Goal: Task Accomplishment & Management: Use online tool/utility

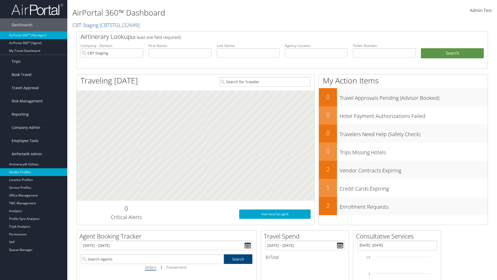
click at [34, 172] on link "Vendor Profiles" at bounding box center [33, 172] width 67 height 8
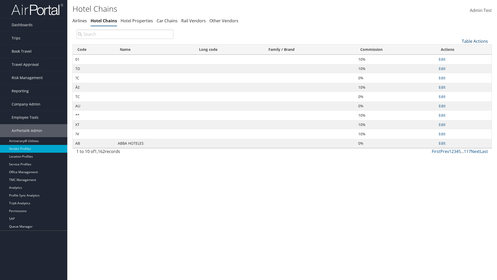
click at [475, 41] on link "Table Actions" at bounding box center [475, 41] width 26 height 6
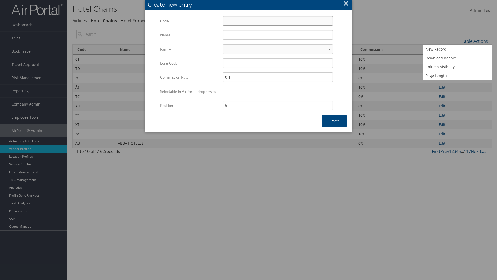
click at [278, 21] on input "Code" at bounding box center [278, 21] width 110 height 10
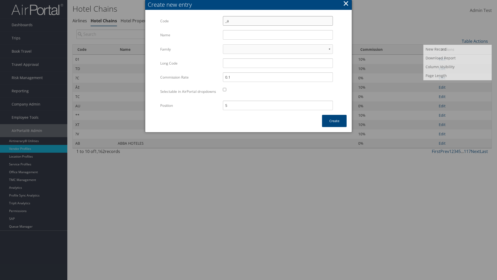
type input "_a"
type input "Yotel"
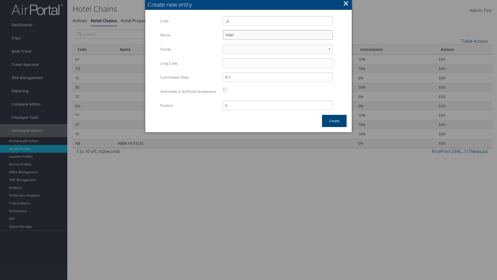
click at [278, 35] on input "Yotel" at bounding box center [278, 35] width 110 height 10
type input "_a"
type input "Yotel"
click at [334, 126] on button "Create" at bounding box center [334, 121] width 25 height 12
